Goal: Download file/media

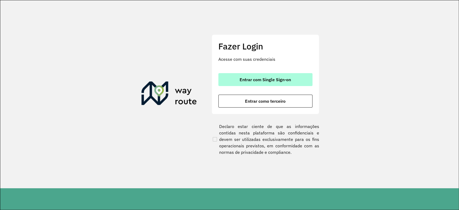
click at [273, 82] on span "Entrar com Single Sign-on" at bounding box center [265, 80] width 51 height 4
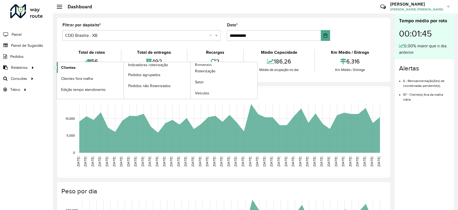
click at [65, 65] on span "Clientes" at bounding box center [68, 68] width 15 height 6
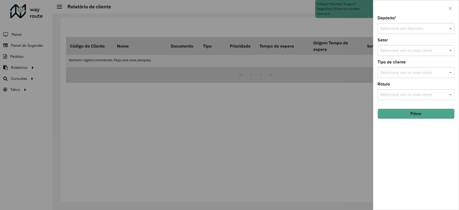
click at [403, 29] on input "text" at bounding box center [411, 29] width 61 height 6
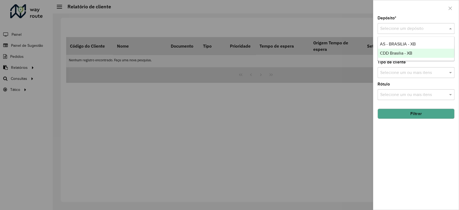
click at [392, 55] on span "CDD Brasilia - XB" at bounding box center [396, 53] width 32 height 5
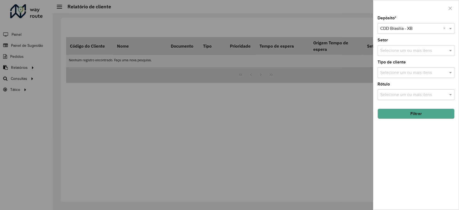
click at [400, 114] on button "Filtrar" at bounding box center [416, 114] width 77 height 10
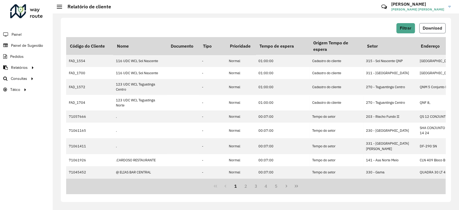
click at [427, 27] on span "Download" at bounding box center [432, 28] width 19 height 5
